Goal: Ask a question: Seek information or help from site administrators or community

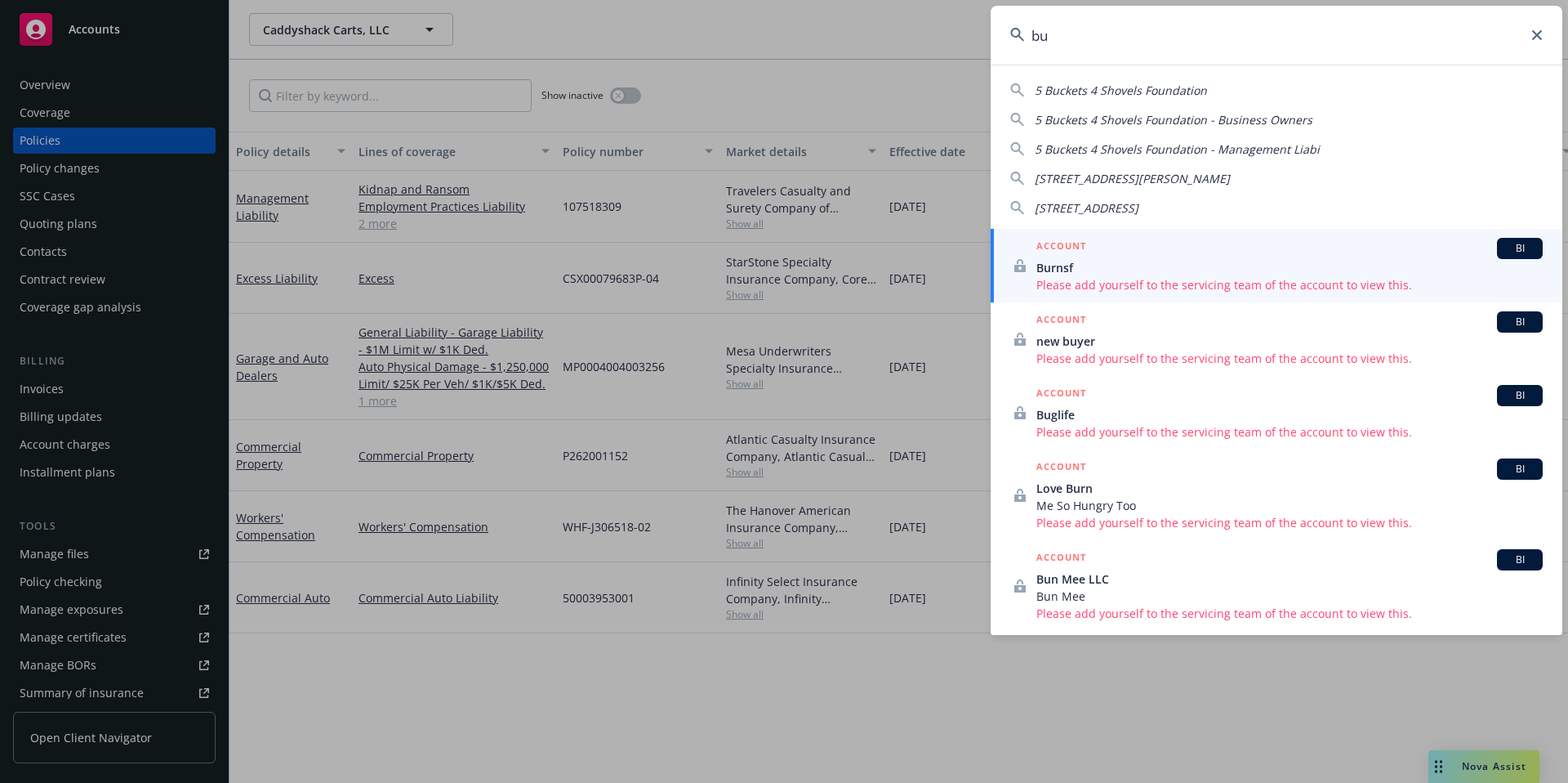
click at [1534, 39] on icon at bounding box center [1537, 35] width 10 height 10
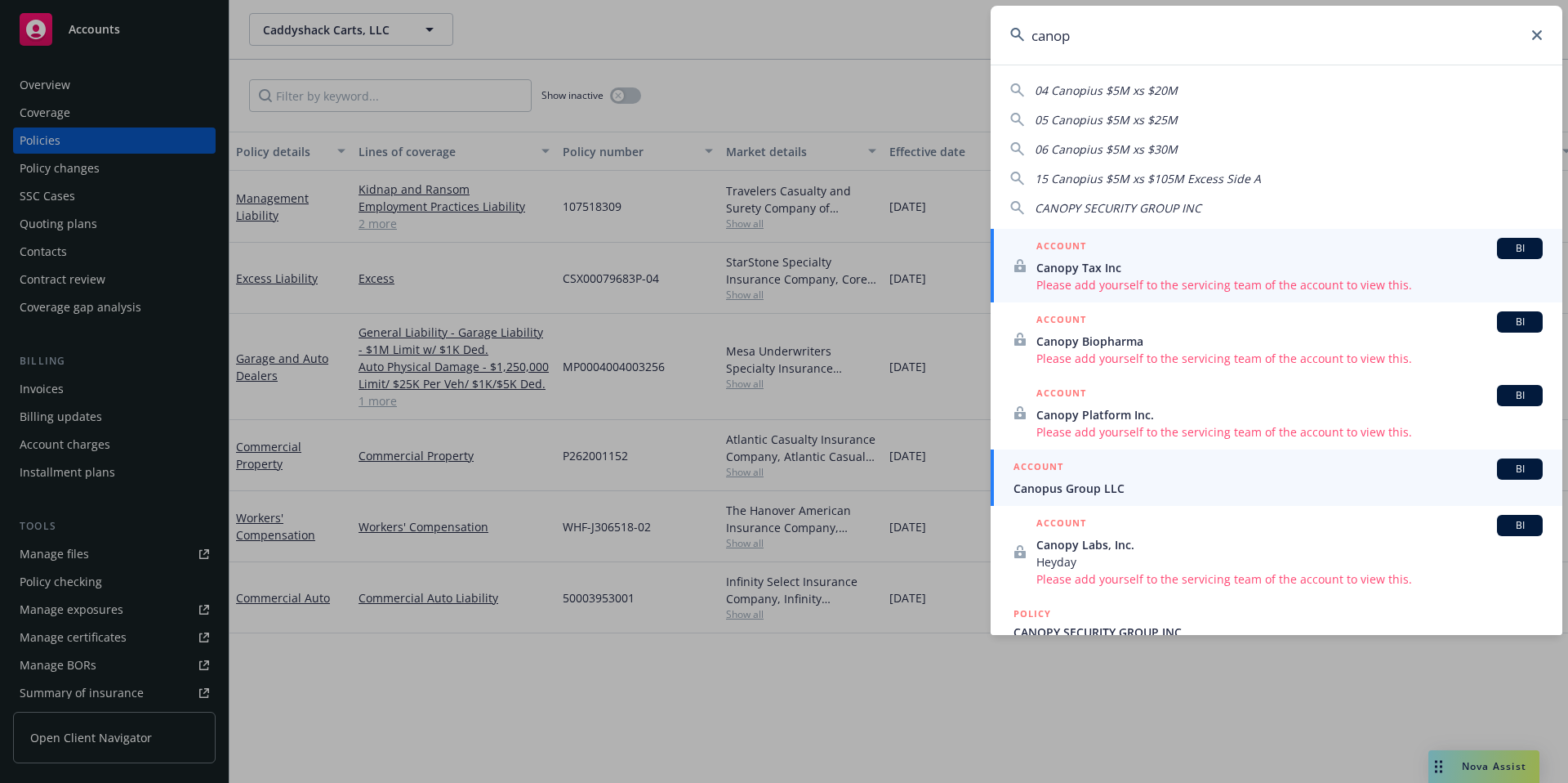
type input "canop"
click at [1059, 460] on h5 "ACCOUNT" at bounding box center [1039, 468] width 50 height 20
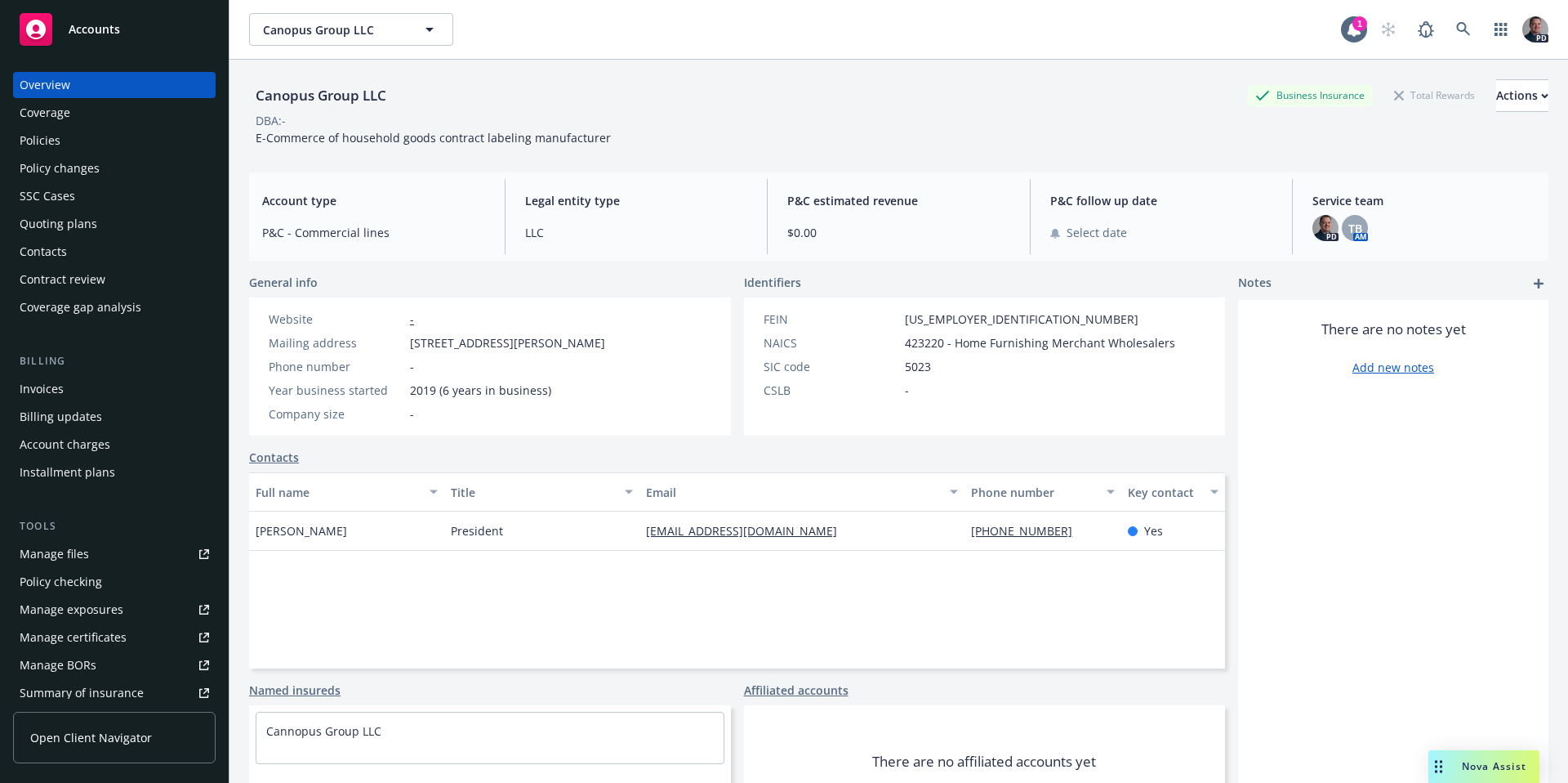
click at [65, 135] on div "Policies" at bounding box center [115, 141] width 190 height 26
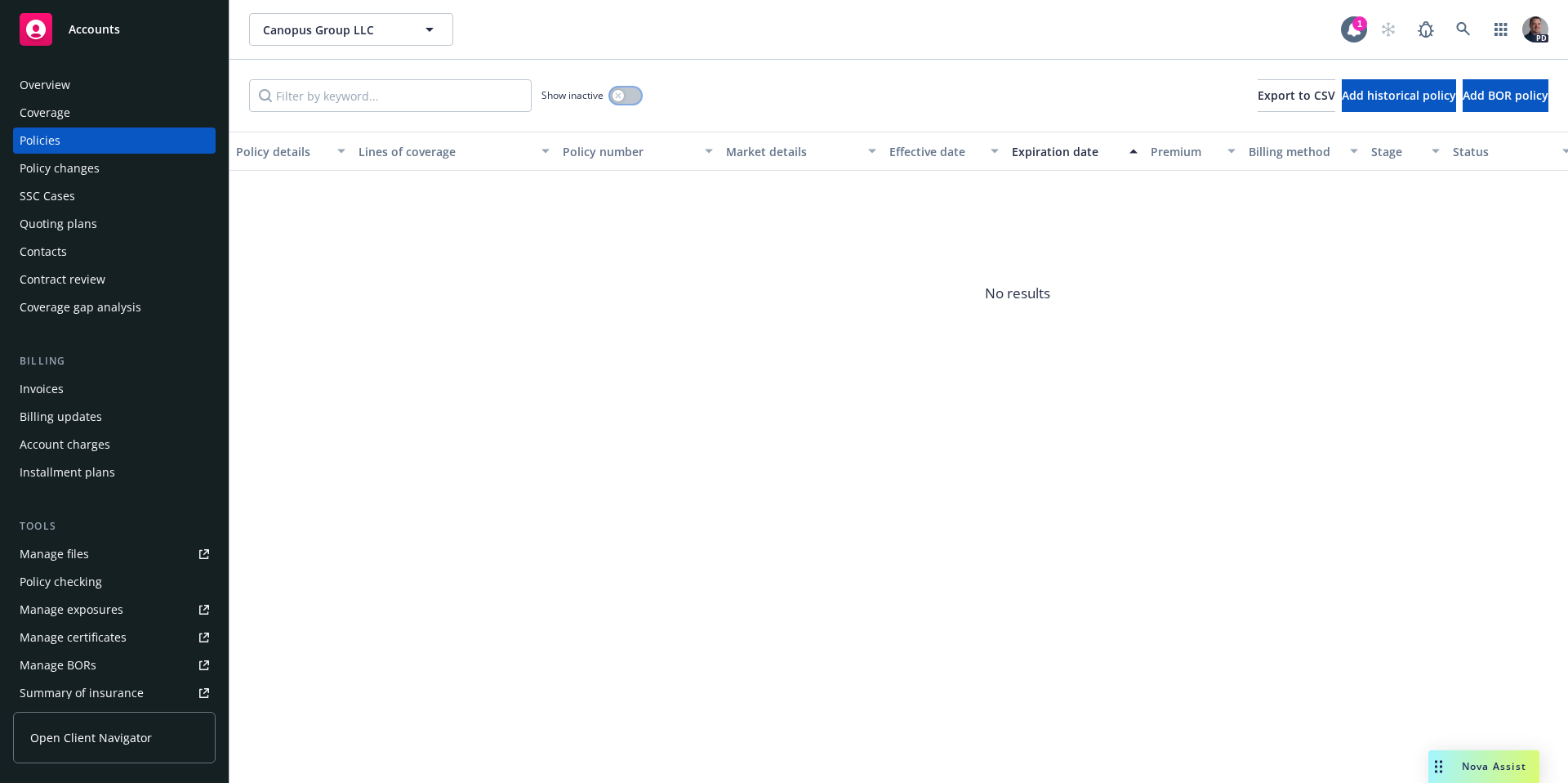
click at [630, 102] on button "button" at bounding box center [625, 96] width 31 height 16
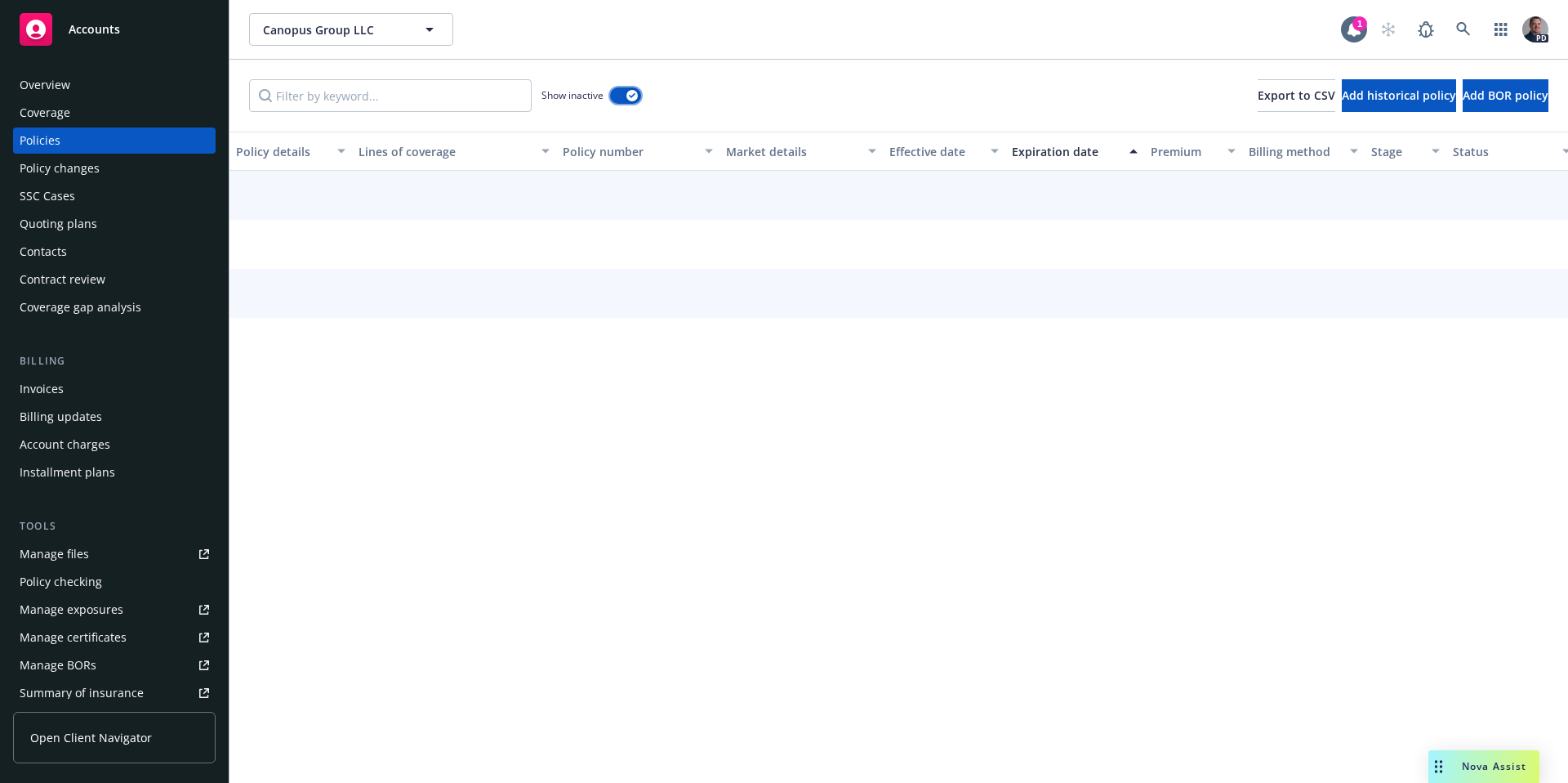
click at [630, 101] on button "button" at bounding box center [625, 96] width 31 height 16
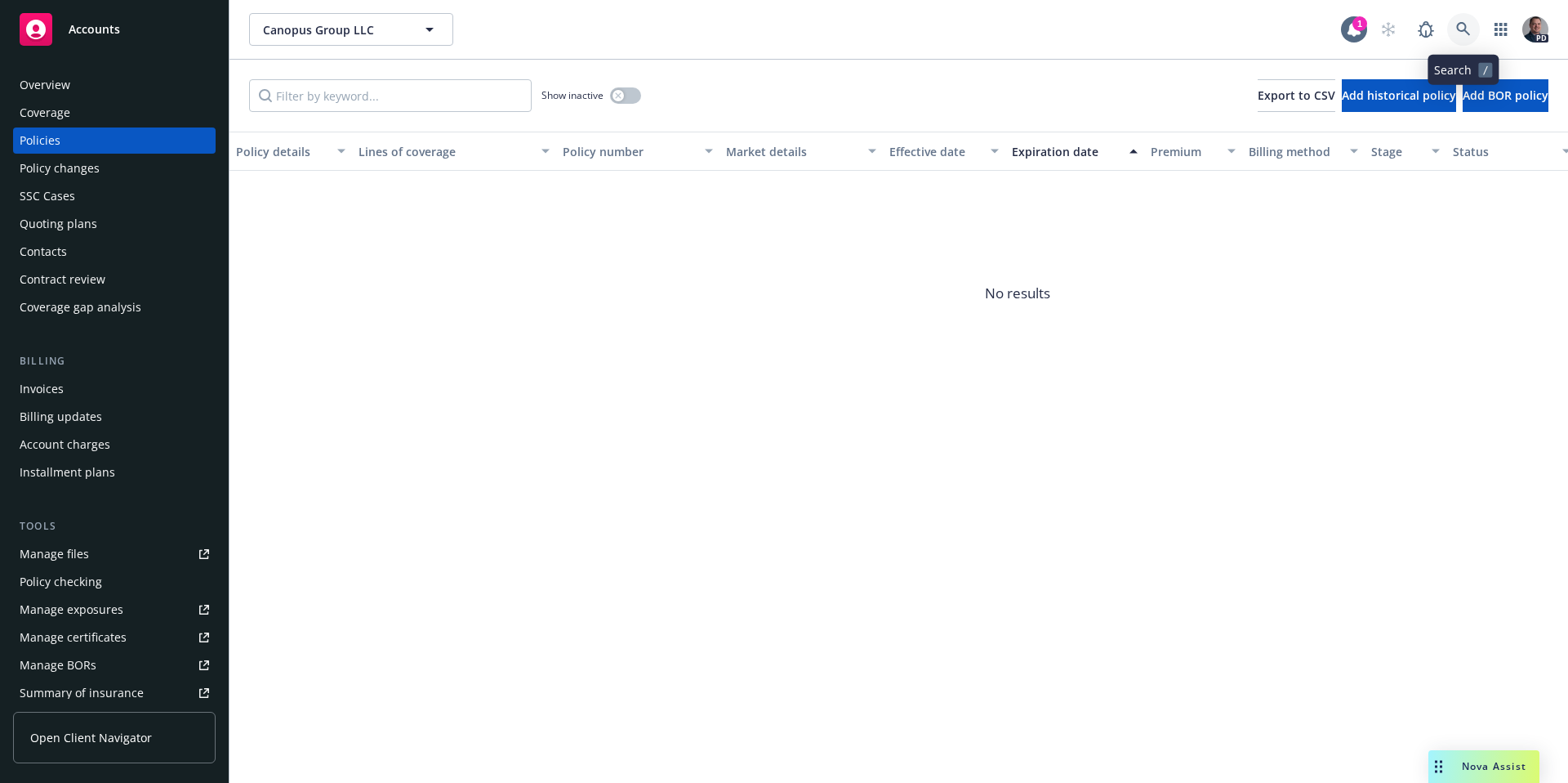
click at [1466, 27] on icon at bounding box center [1463, 29] width 14 height 14
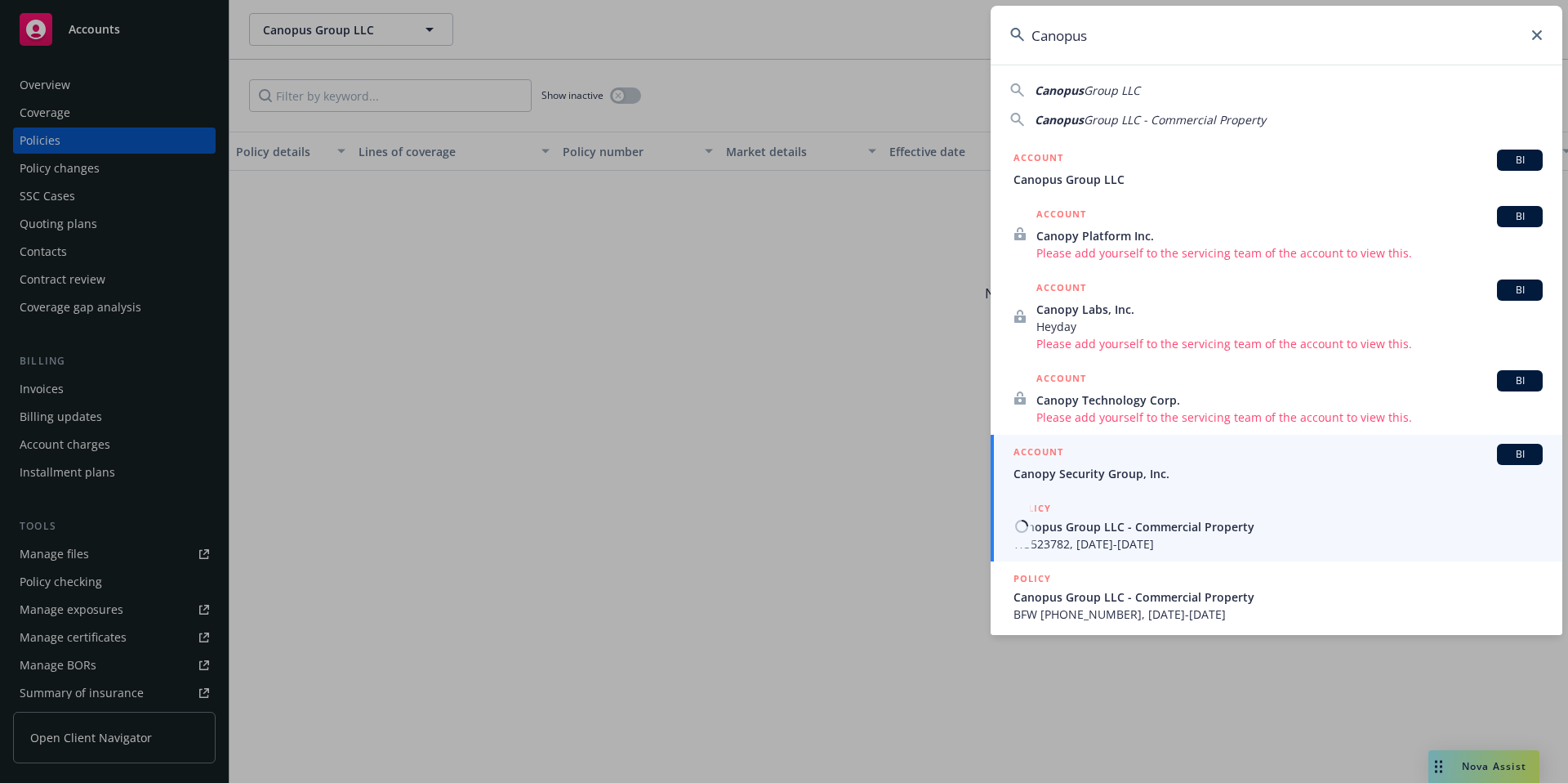
type input "Canopus"
click at [1131, 479] on span "Canopy Security Group, Inc." at bounding box center [1279, 473] width 529 height 17
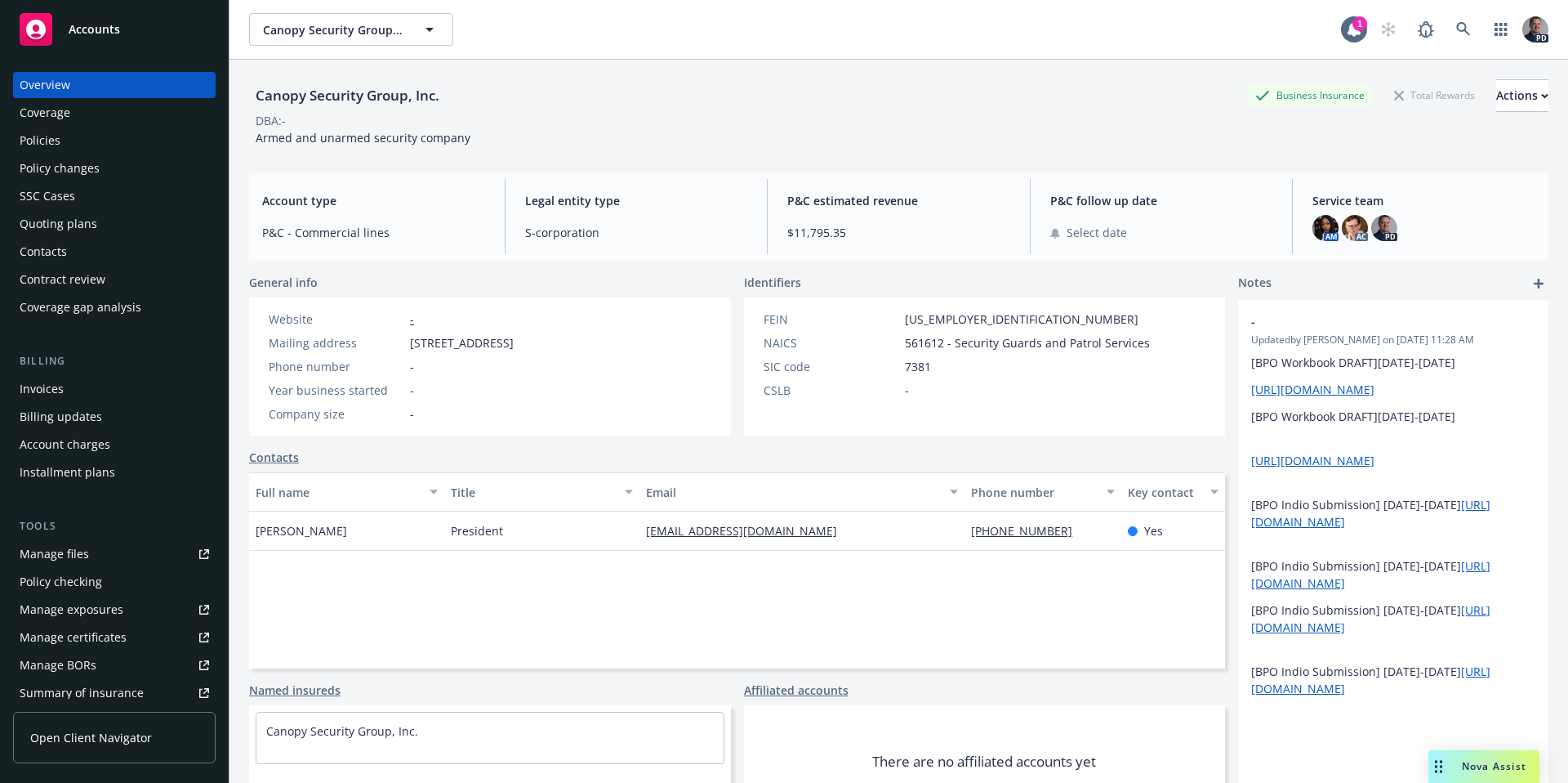
click at [70, 141] on div "Policies" at bounding box center [115, 141] width 190 height 26
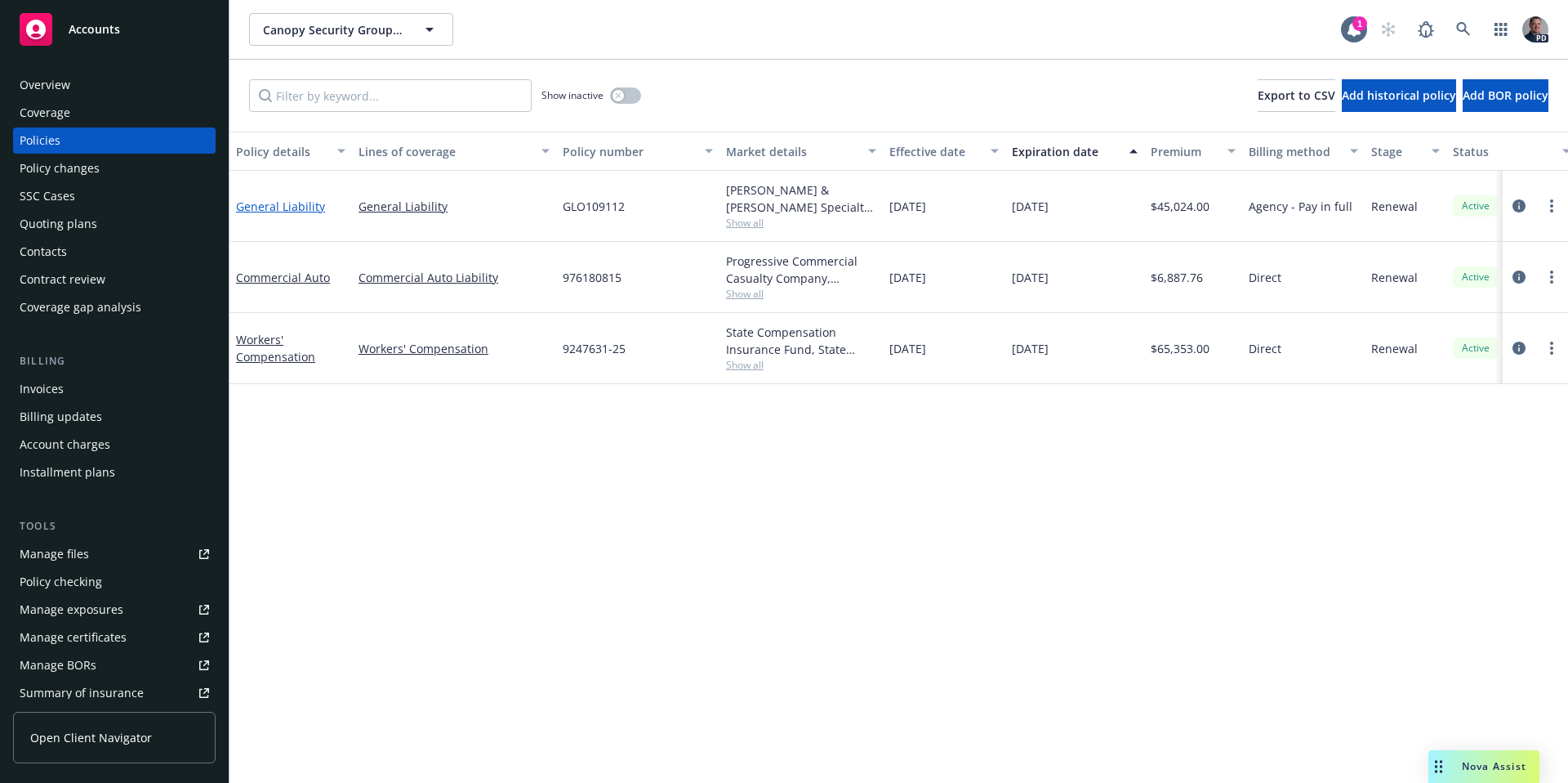
click at [281, 200] on link "General Liability" at bounding box center [280, 207] width 89 height 16
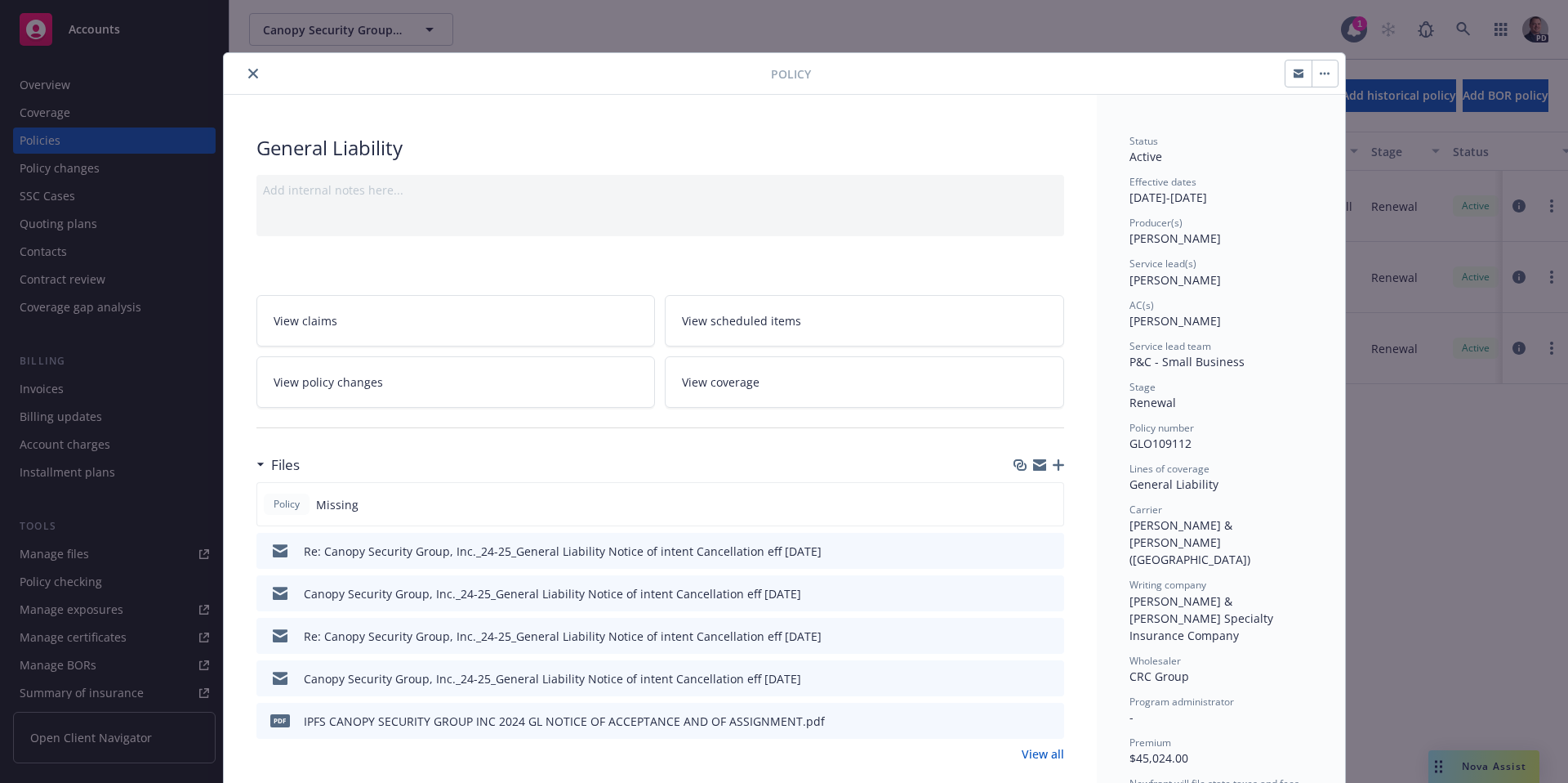
click at [249, 70] on icon "close" at bounding box center [254, 74] width 10 height 10
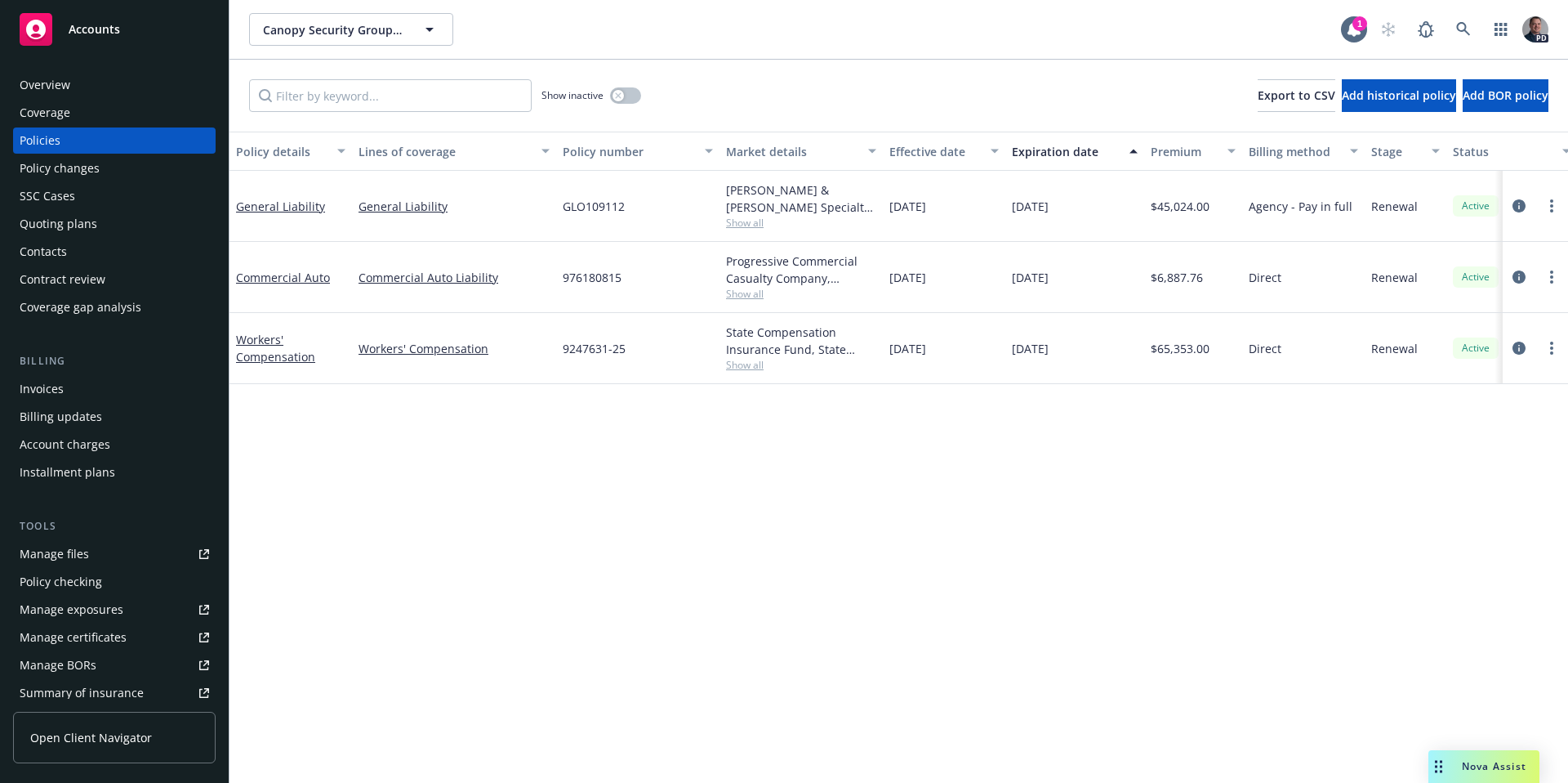
click at [1568, 763] on div "Policy details Lines of coverage Policy number Market details Effective date Ex…" at bounding box center [898, 457] width 1338 height 651
click at [1527, 767] on div "Nova Assist" at bounding box center [1494, 766] width 91 height 14
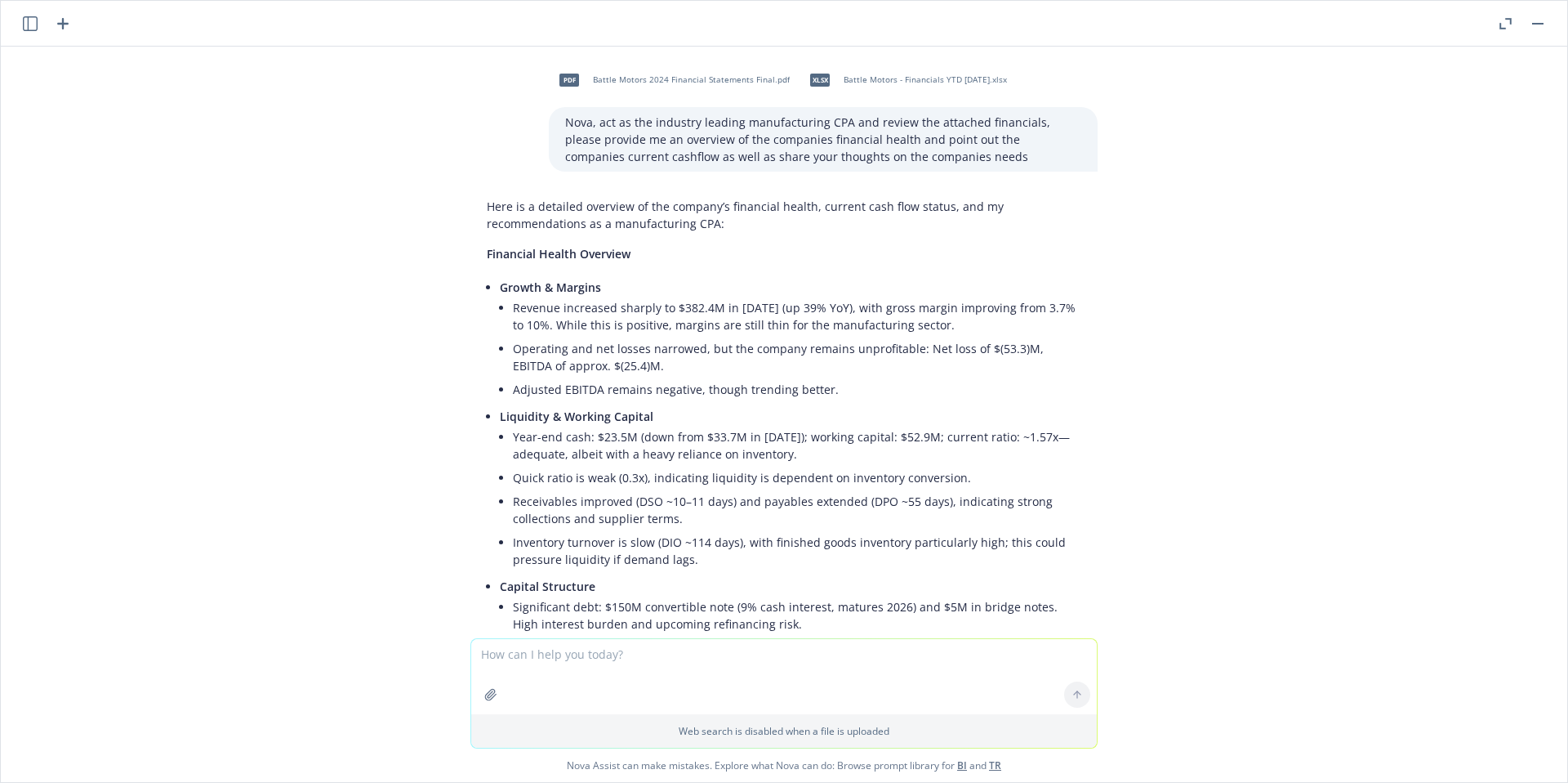
click at [54, 30] on icon "button" at bounding box center [63, 24] width 20 height 20
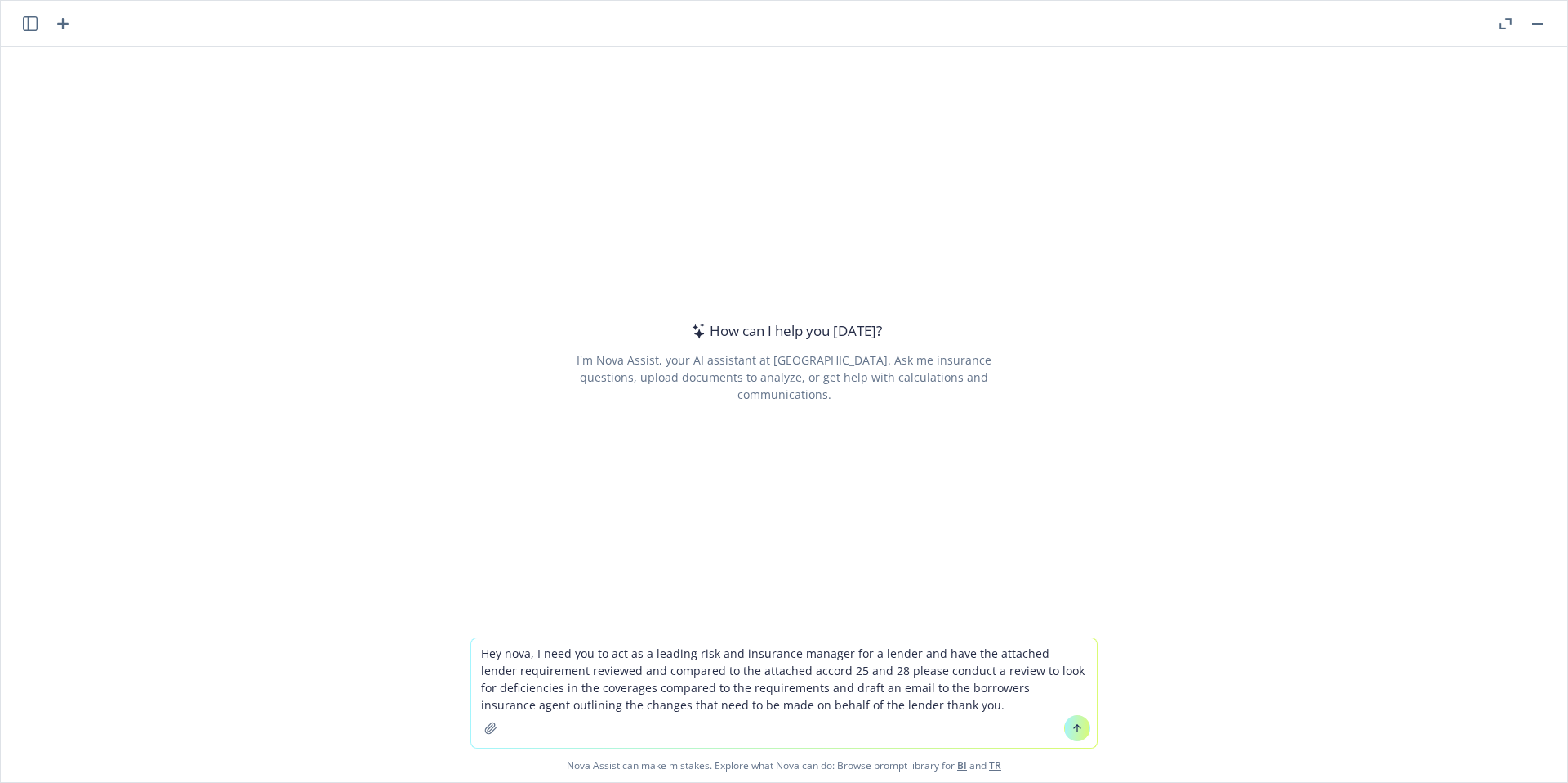
type textarea "Hey nova, I need you to act as a leading risk and insurance manager for a lende…"
click at [491, 731] on button "button" at bounding box center [491, 728] width 26 height 26
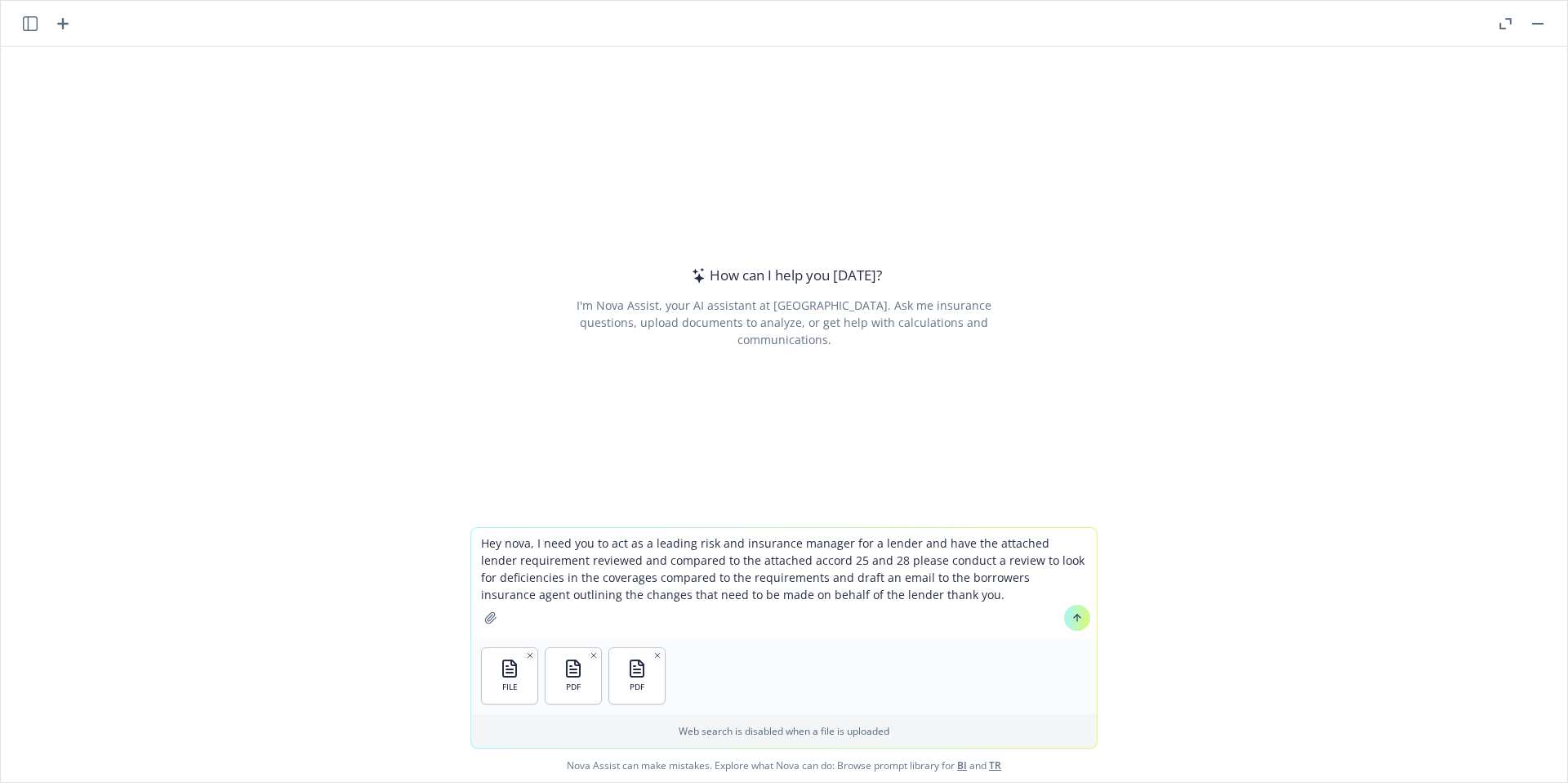
click at [1074, 614] on icon at bounding box center [1077, 615] width 7 height 3
